Goal: Task Accomplishment & Management: Use online tool/utility

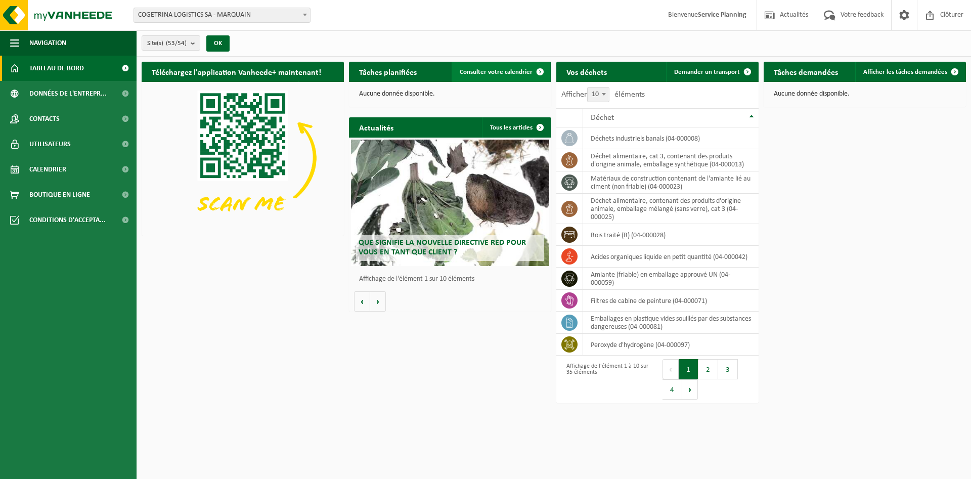
click at [526, 71] on span "Consulter votre calendrier" at bounding box center [496, 72] width 73 height 7
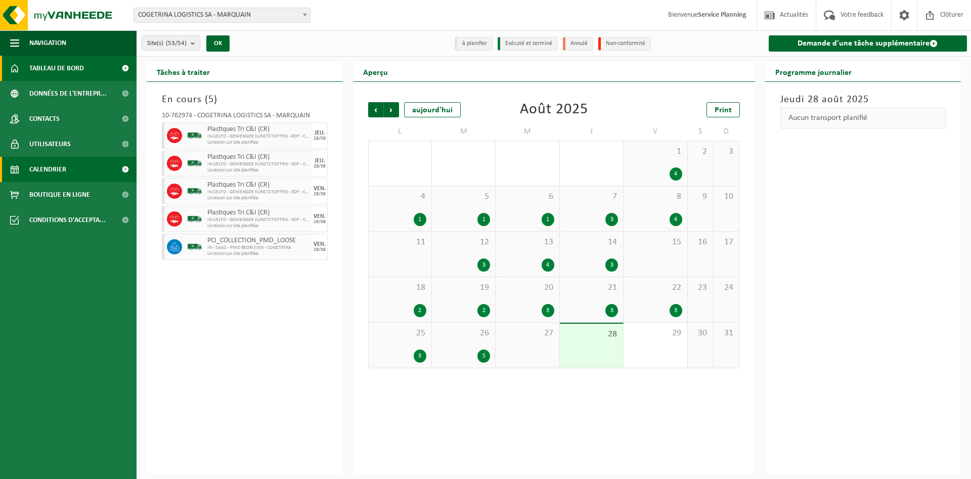
click at [51, 64] on span "Tableau de bord" at bounding box center [56, 68] width 55 height 25
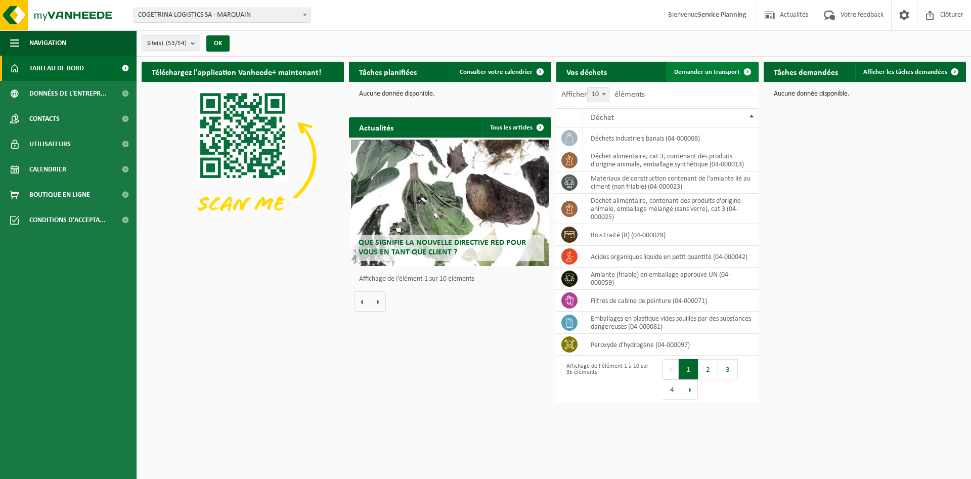
click at [734, 72] on span "Demander un transport" at bounding box center [707, 72] width 66 height 7
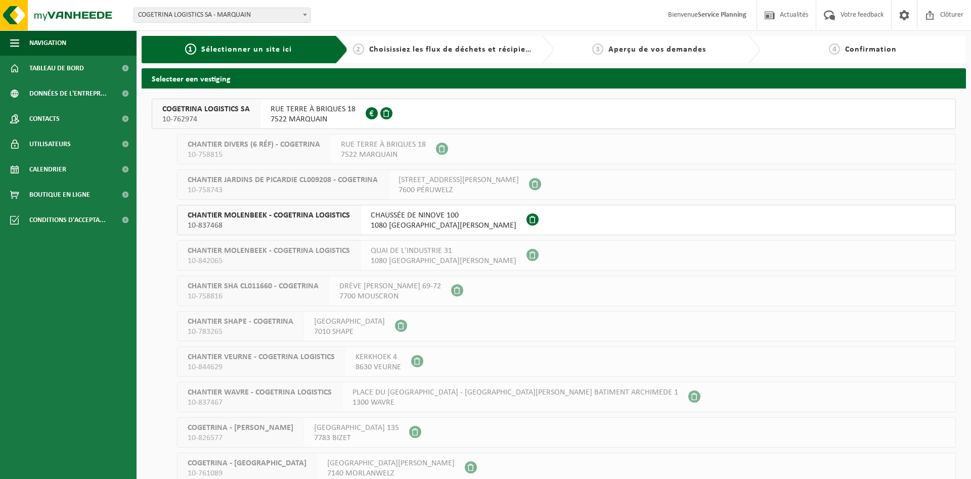
click at [301, 111] on span "RUE TERRE À BRIQUES 18" at bounding box center [313, 109] width 85 height 10
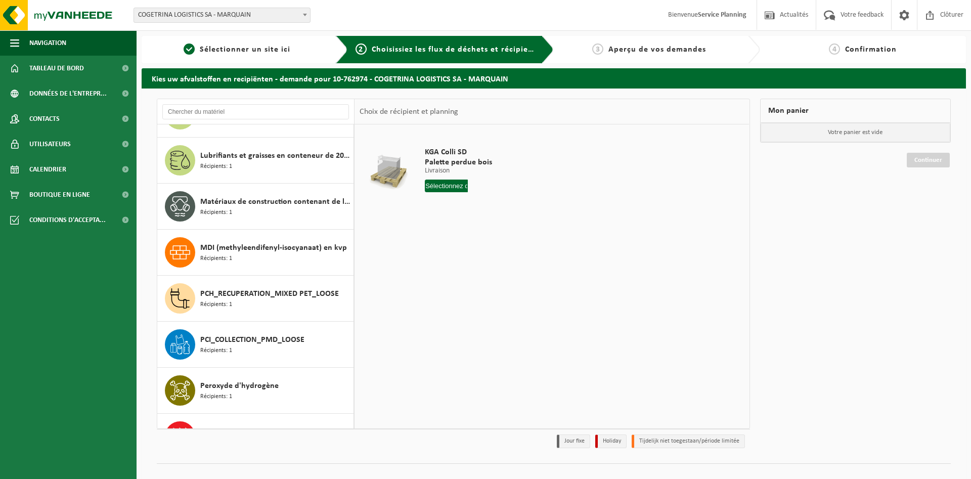
scroll to position [828, 0]
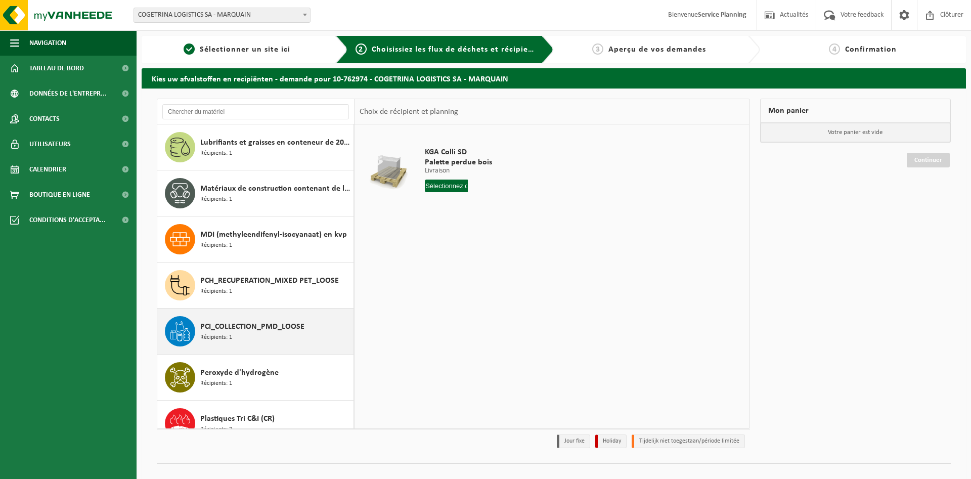
click at [285, 331] on span "PCI_COLLECTION_PMD_LOOSE" at bounding box center [252, 327] width 104 height 12
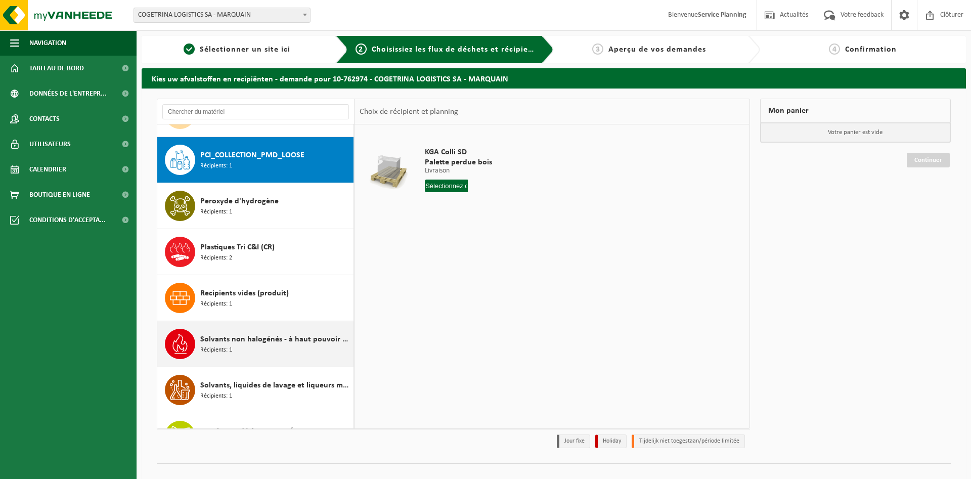
scroll to position [1012, 0]
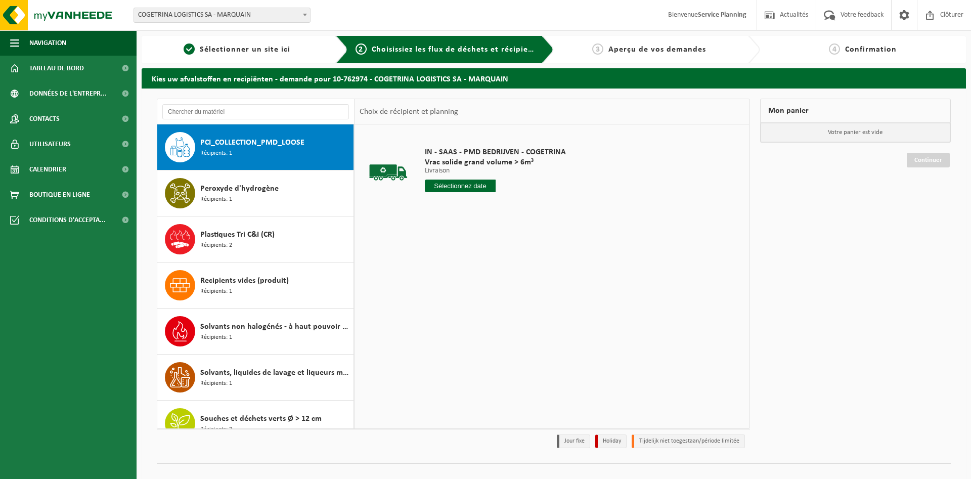
click at [479, 184] on input "text" at bounding box center [460, 186] width 71 height 13
click at [539, 210] on icon at bounding box center [539, 209] width 16 height 16
click at [507, 244] on div "5" at bounding box center [506, 243] width 18 height 16
type input "à partir de 2025-09-05"
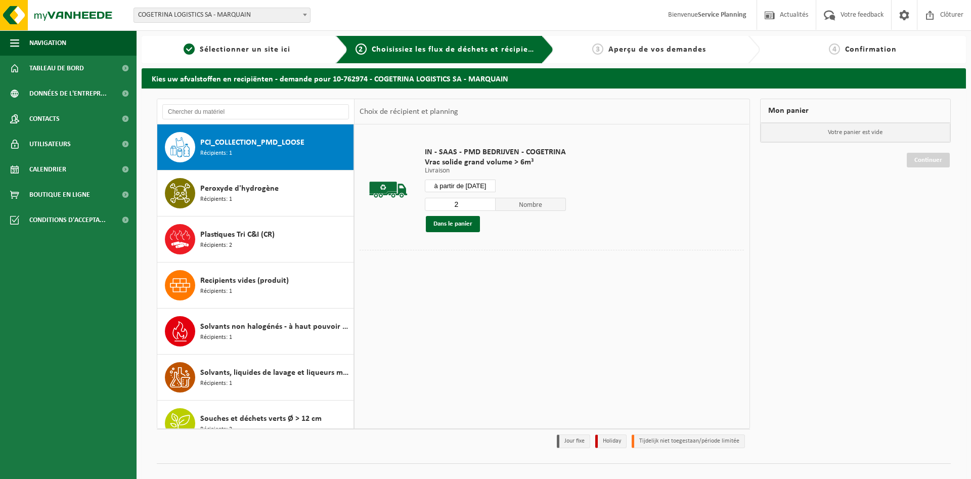
type input "2"
click at [487, 201] on input "2" at bounding box center [460, 204] width 71 height 13
click at [465, 222] on button "Dans le panier" at bounding box center [453, 224] width 54 height 16
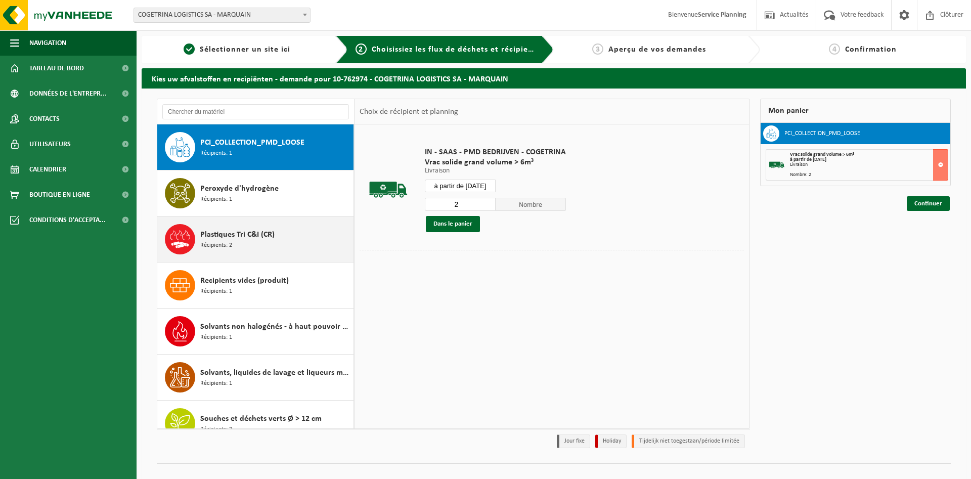
click at [253, 245] on div "Plastiques Tri C&I (CR) Récipients: 2" at bounding box center [275, 239] width 151 height 30
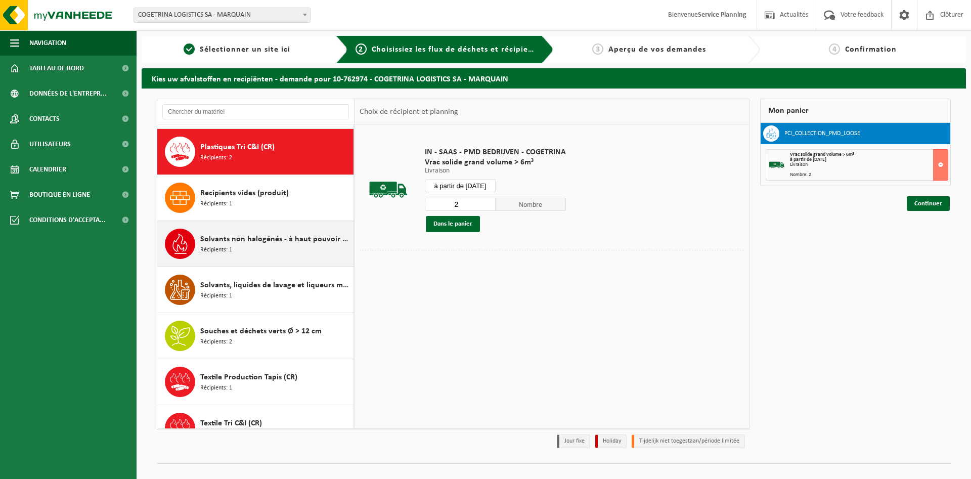
scroll to position [1104, 0]
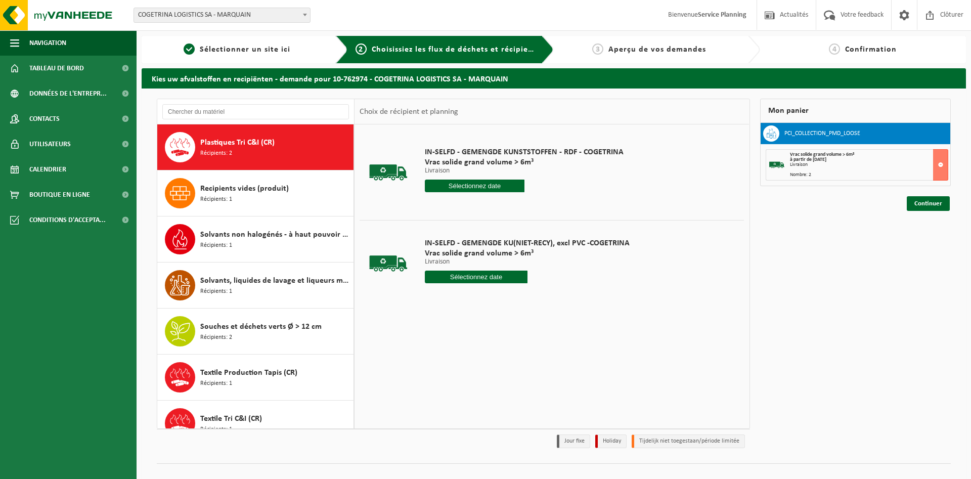
click at [493, 187] on input "text" at bounding box center [475, 186] width 100 height 13
click at [604, 192] on div at bounding box center [524, 186] width 199 height 13
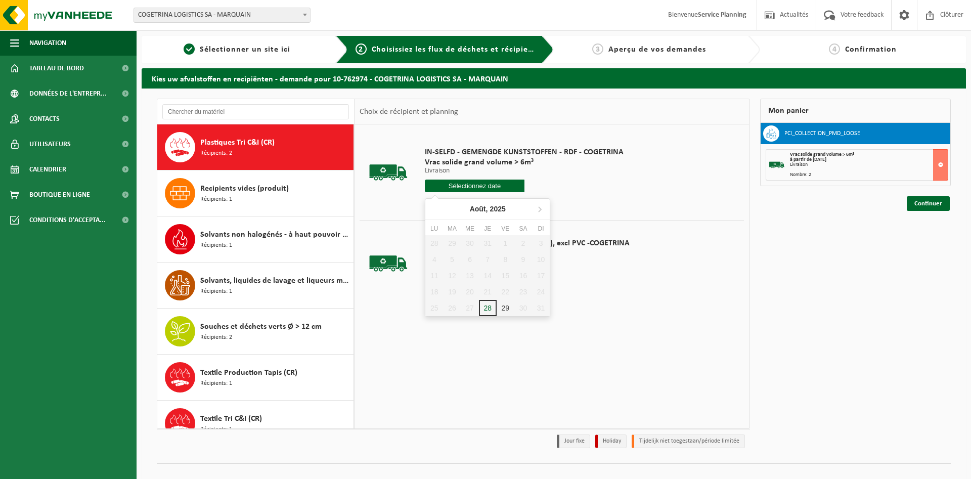
click at [505, 186] on input "text" at bounding box center [475, 186] width 100 height 13
click at [539, 207] on icon at bounding box center [540, 209] width 3 height 5
click at [438, 239] on div "1" at bounding box center [434, 243] width 18 height 16
type input "à partir de 2025-09-01"
type input "2025-09-01"
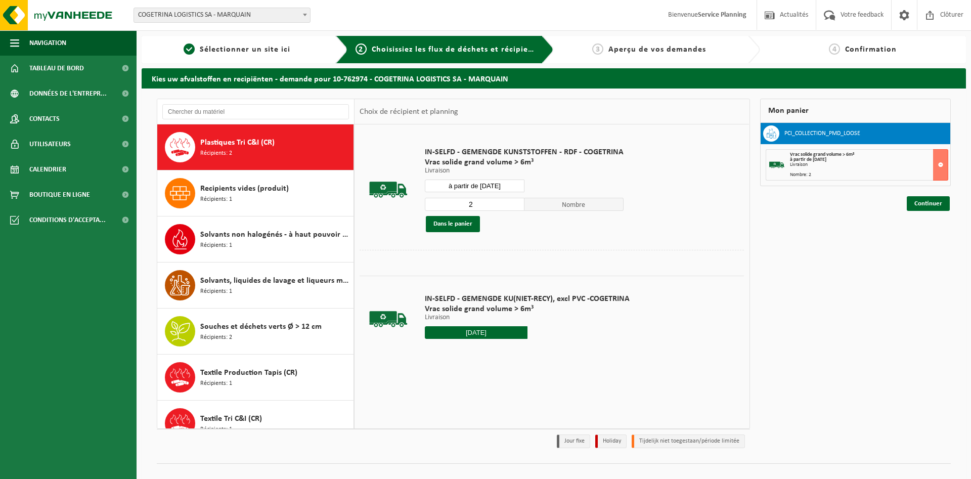
click at [514, 203] on input "2" at bounding box center [475, 204] width 100 height 13
click at [514, 203] on input "3" at bounding box center [475, 204] width 100 height 13
click at [514, 203] on input "4" at bounding box center [475, 204] width 100 height 13
type input "3"
click at [514, 208] on input "3" at bounding box center [475, 204] width 100 height 13
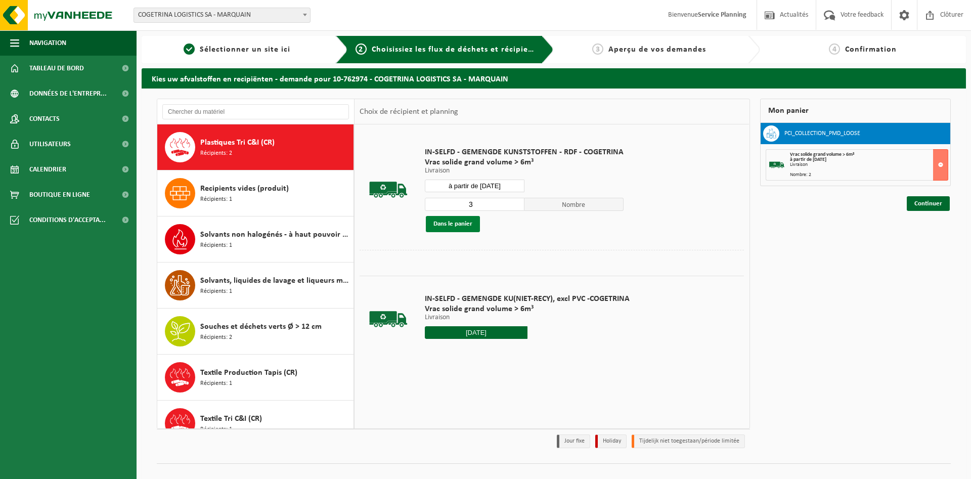
click at [469, 226] on button "Dans le panier" at bounding box center [453, 224] width 54 height 16
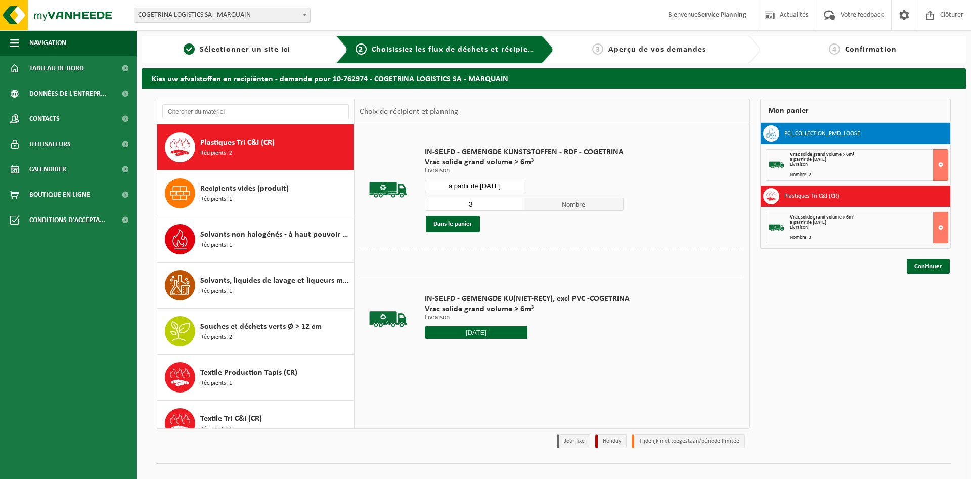
click at [503, 189] on input "à partir de 2025-09-01" at bounding box center [475, 186] width 100 height 13
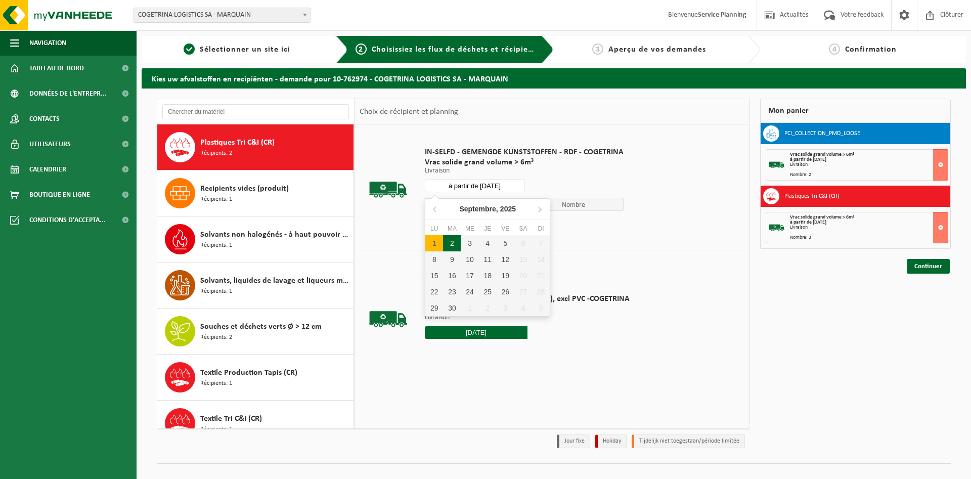
click at [452, 239] on div "2" at bounding box center [452, 243] width 18 height 16
type input "à partir de 2025-09-02"
type input "2025-09-02"
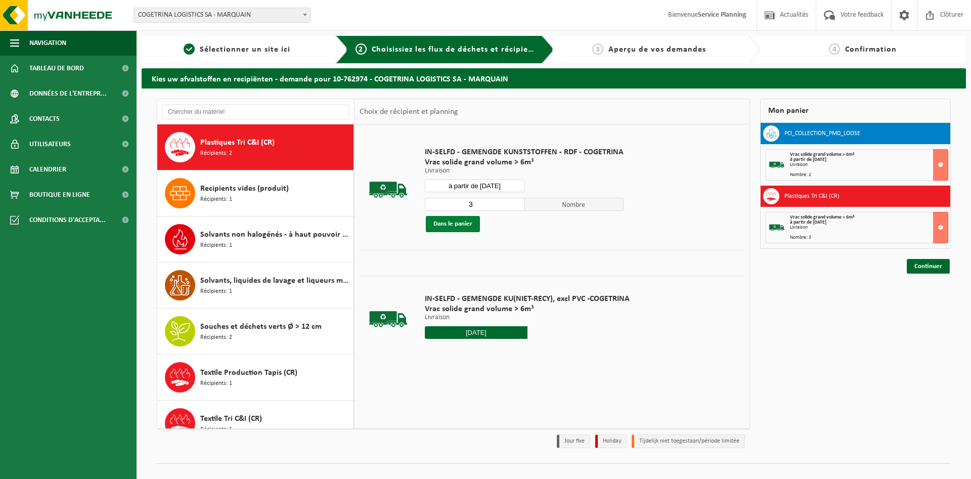
click at [455, 223] on button "Dans le panier" at bounding box center [453, 224] width 54 height 16
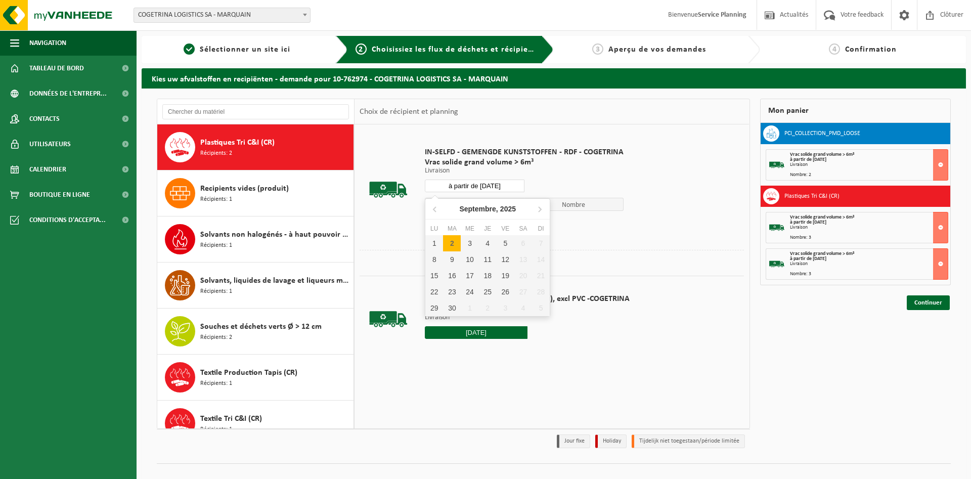
click at [498, 182] on input "à partir de 2025-09-02" at bounding box center [475, 186] width 100 height 13
click at [470, 239] on div "3" at bounding box center [470, 243] width 18 height 16
type input "à partir de 2025-09-03"
type input "2025-09-03"
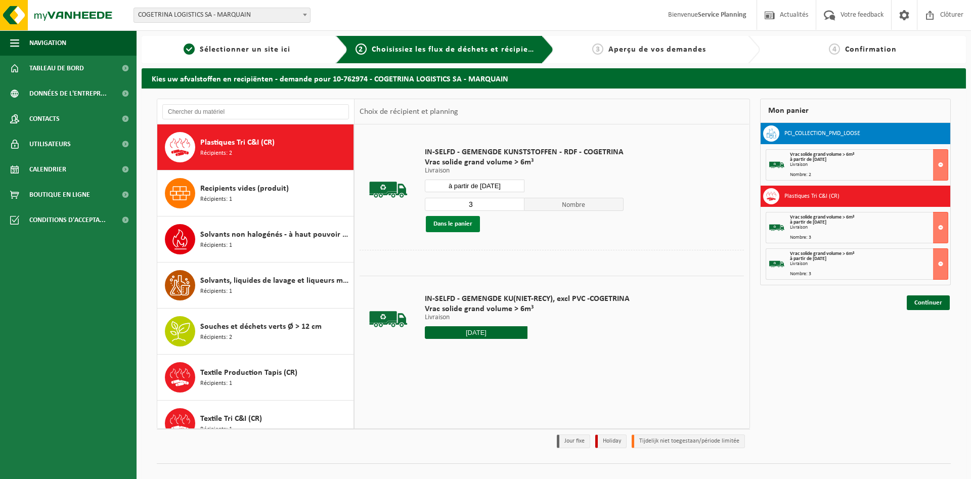
click at [468, 227] on button "Dans le panier" at bounding box center [453, 224] width 54 height 16
click at [500, 187] on input "à partir de 2025-09-03" at bounding box center [475, 186] width 100 height 13
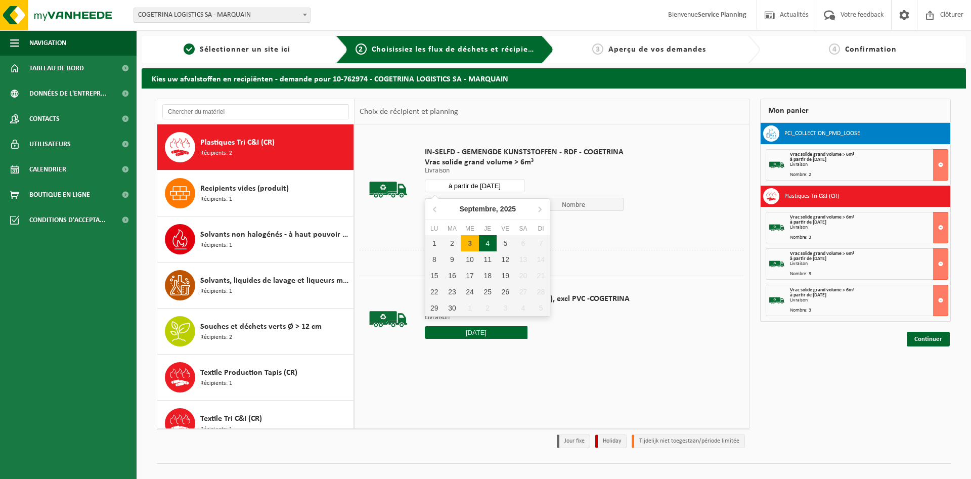
click at [485, 240] on div "4" at bounding box center [488, 243] width 18 height 16
type input "à partir de 2025-09-04"
type input "2025-09-04"
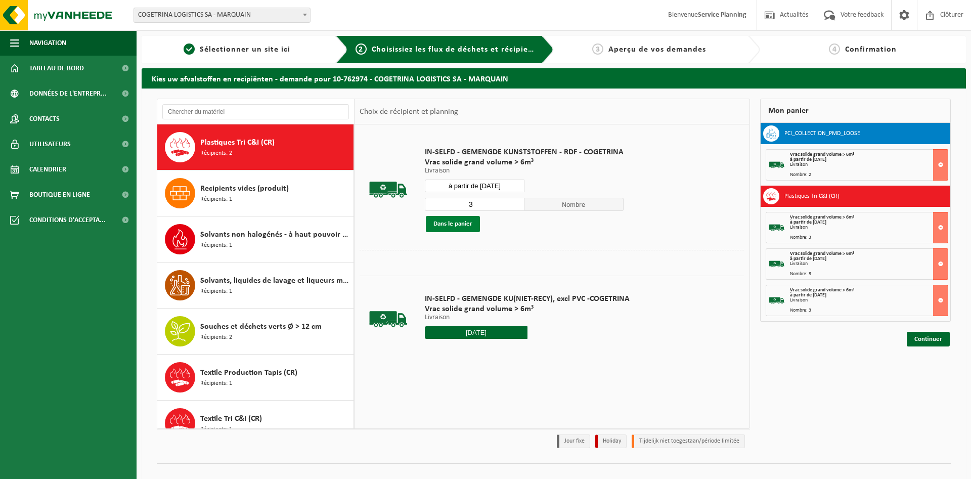
click at [462, 225] on button "Dans le panier" at bounding box center [453, 224] width 54 height 16
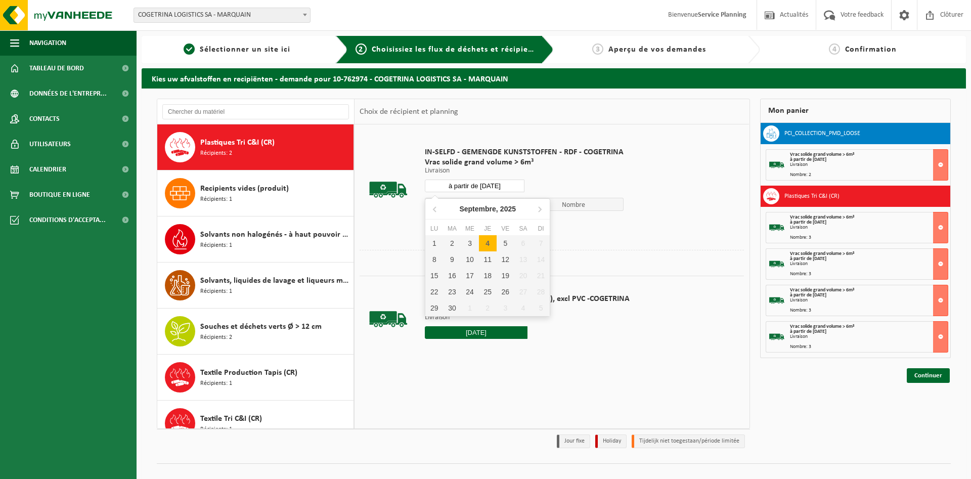
click at [499, 189] on input "à partir de 2025-09-04" at bounding box center [475, 186] width 100 height 13
click at [504, 242] on div "5" at bounding box center [506, 243] width 18 height 16
type input "à partir de 2025-09-05"
type input "2025-09-05"
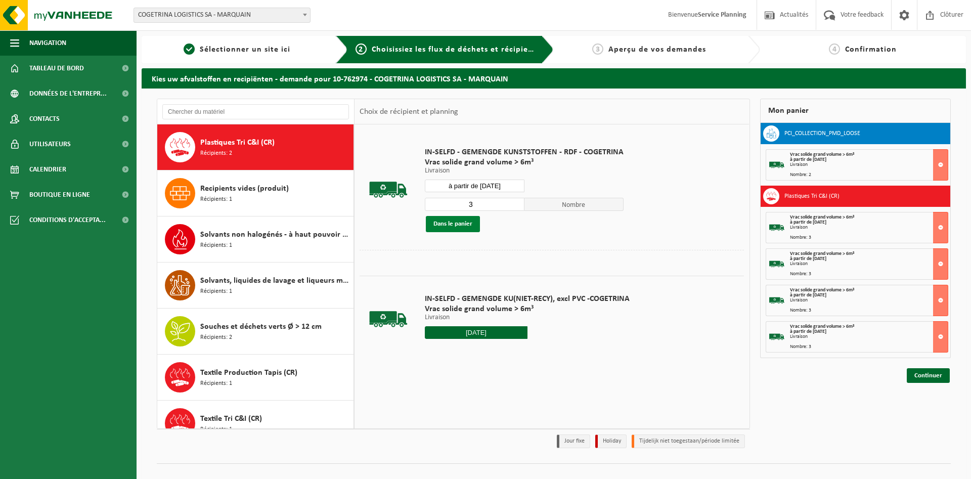
click at [465, 223] on button "Dans le panier" at bounding box center [453, 224] width 54 height 16
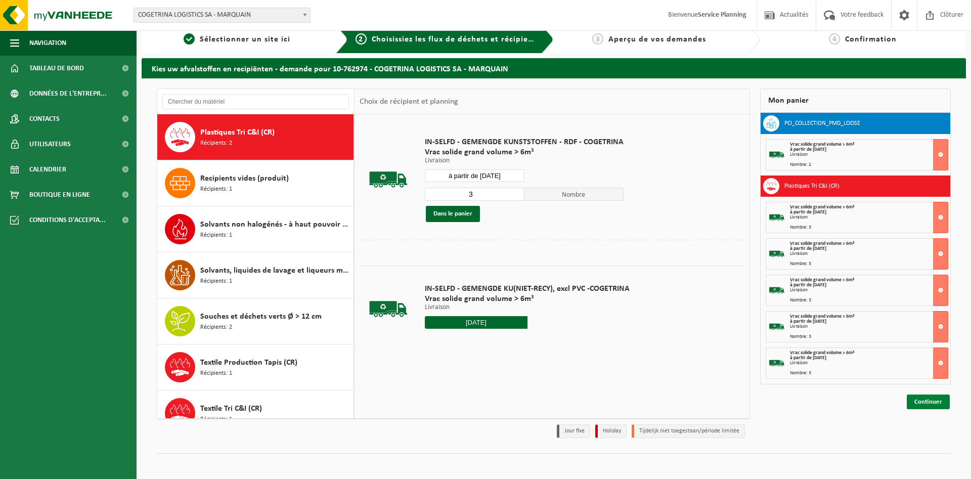
click at [929, 398] on link "Continuer" at bounding box center [928, 401] width 43 height 15
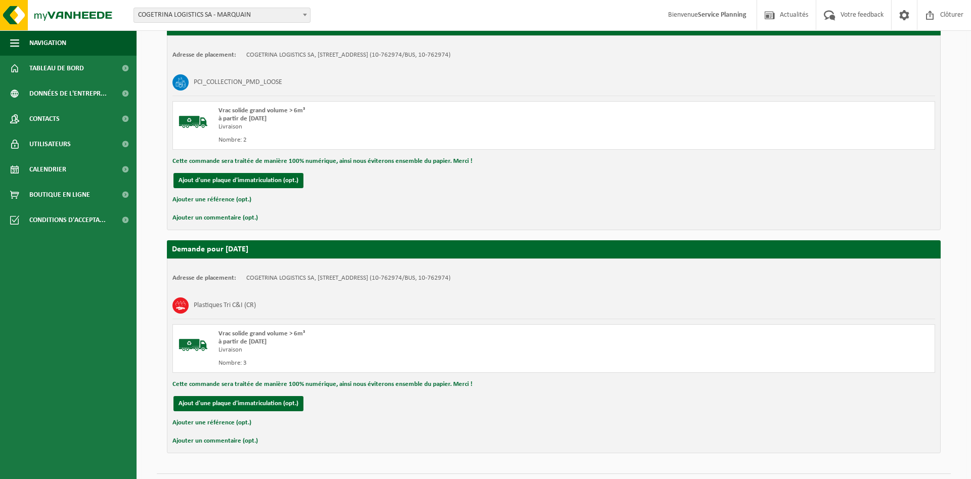
scroll to position [1103, 0]
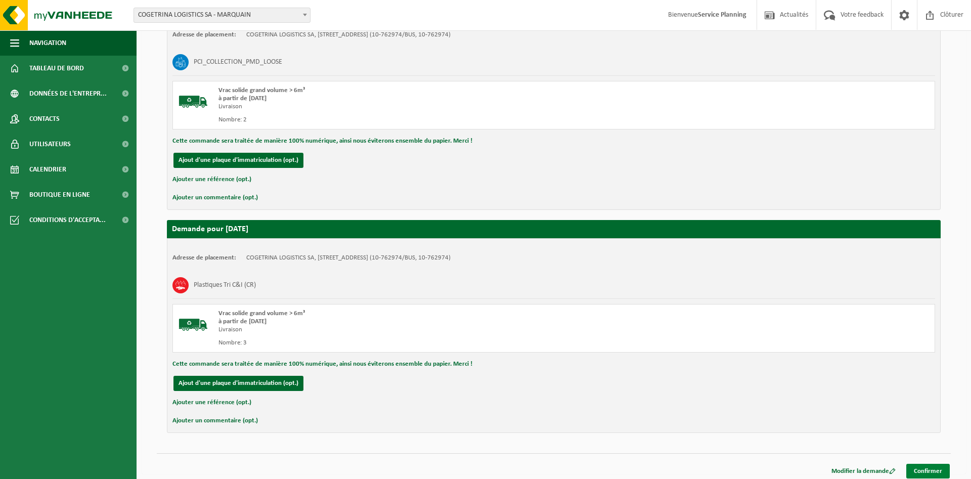
click at [929, 471] on link "Confirmer" at bounding box center [927, 471] width 43 height 15
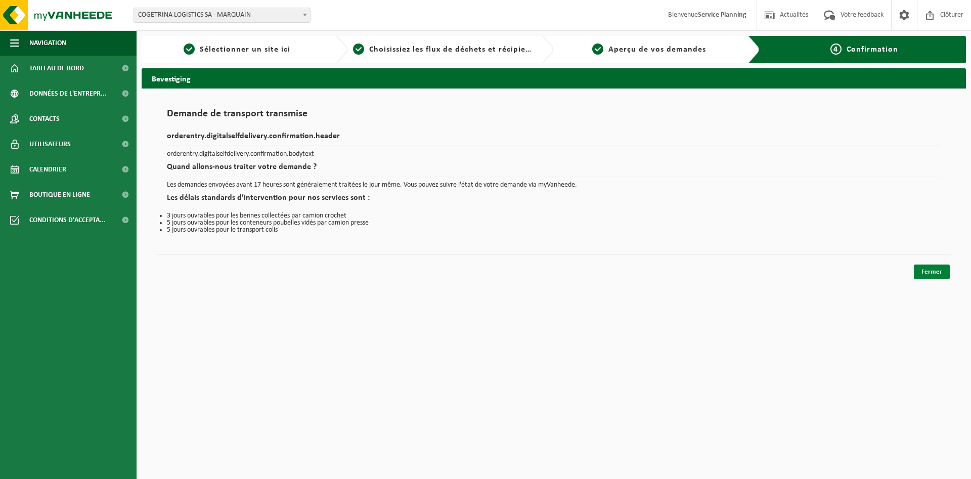
click at [925, 273] on link "Fermer" at bounding box center [932, 271] width 36 height 15
